Goal: Use online tool/utility

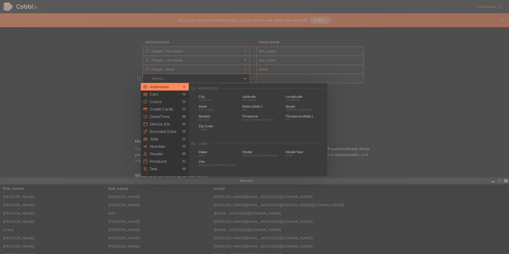
click at [198, 78] on input "text" at bounding box center [196, 78] width 92 height 9
click at [164, 145] on span "Number" at bounding box center [165, 146] width 31 height 4
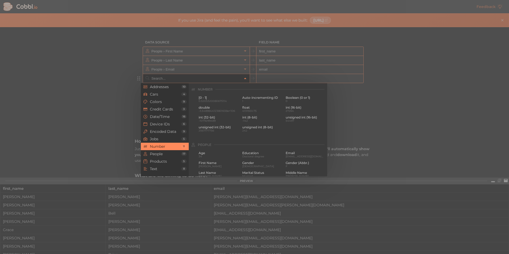
scroll to position [354, 0]
click at [208, 153] on span "Age" at bounding box center [219, 152] width 40 height 4
type input "People › Age"
type input "age"
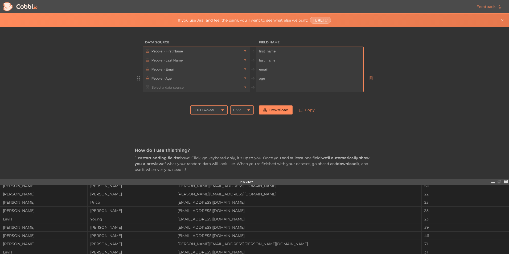
scroll to position [0, 0]
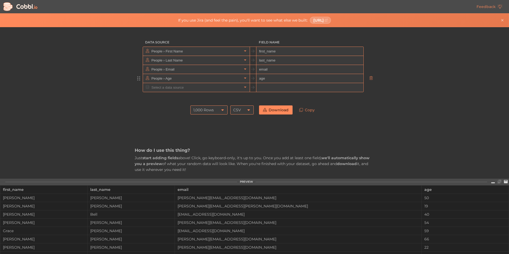
click at [277, 77] on input "age" at bounding box center [309, 78] width 107 height 9
click at [220, 112] on icon at bounding box center [222, 110] width 4 height 4
click at [217, 119] on li "10 Rows" at bounding box center [207, 118] width 37 height 9
click at [308, 113] on link "Copy" at bounding box center [306, 109] width 23 height 9
